Goal: Information Seeking & Learning: Learn about a topic

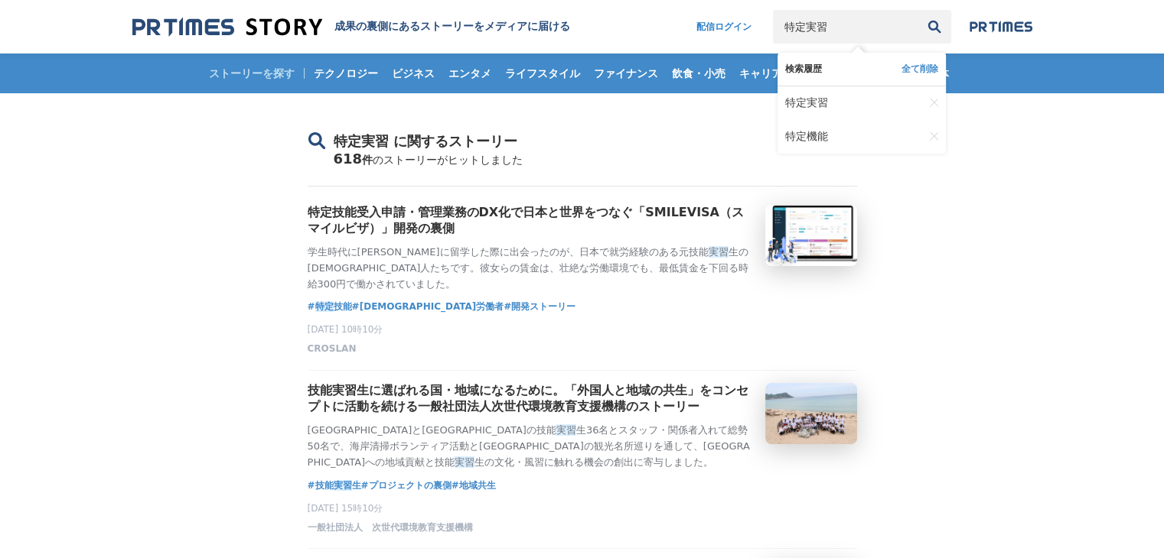
click at [845, 21] on input "特定実習" at bounding box center [845, 27] width 145 height 34
type input "特"
click at [394, 314] on span "#外国人労働者" at bounding box center [428, 306] width 152 height 15
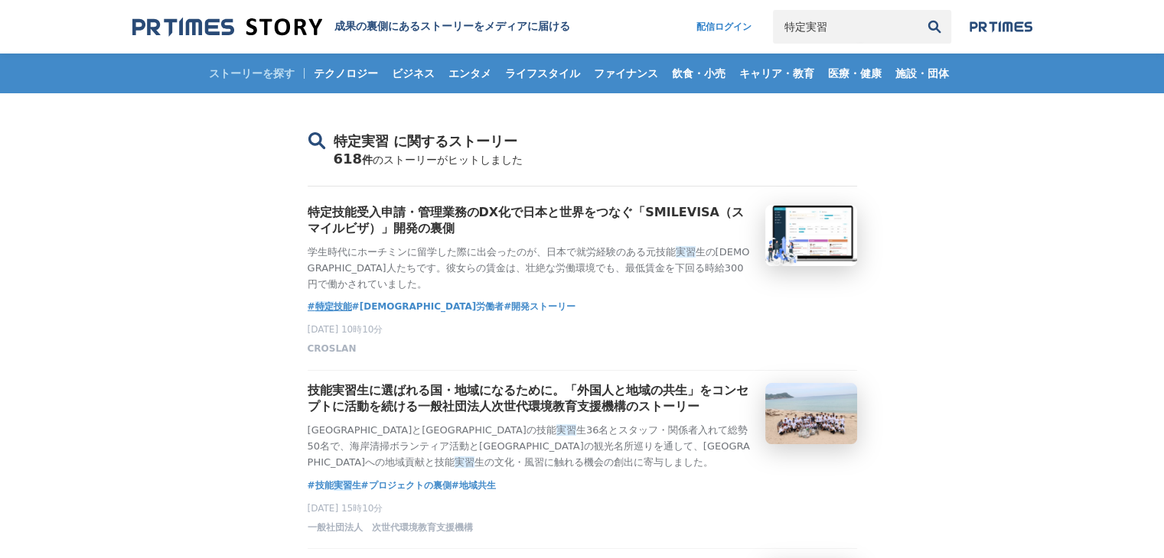
click at [327, 312] on em "特定" at bounding box center [324, 306] width 18 height 11
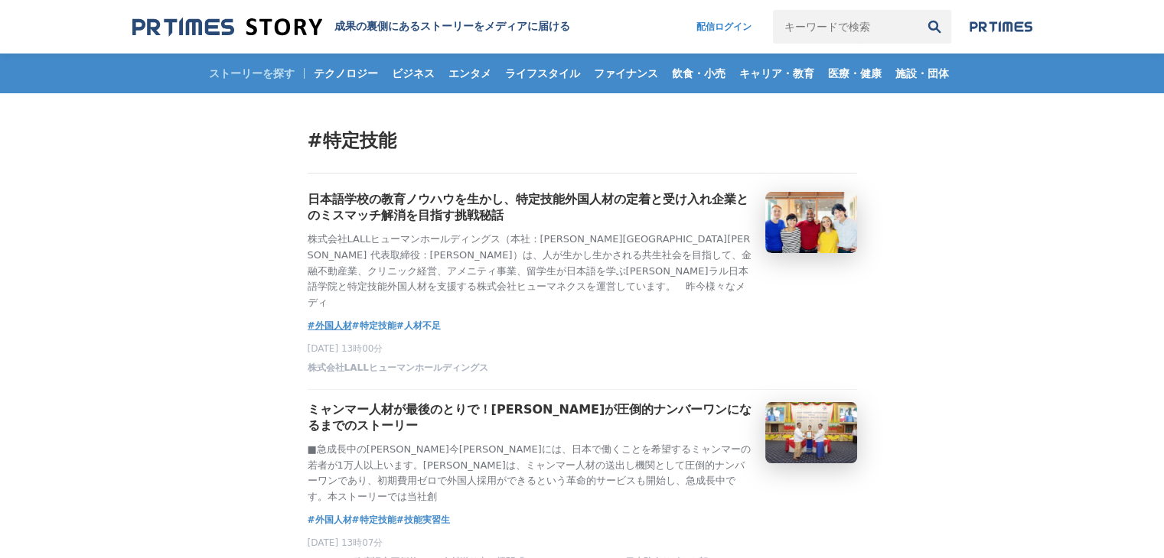
click at [327, 318] on span "#外国人材" at bounding box center [330, 325] width 44 height 15
